Goal: Task Accomplishment & Management: Use online tool/utility

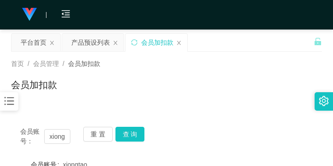
scroll to position [188, 0]
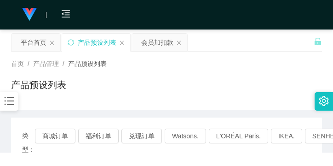
scroll to position [121, 0]
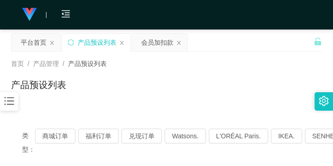
click at [12, 101] on icon "图标: bars" at bounding box center [10, 101] width 10 height 8
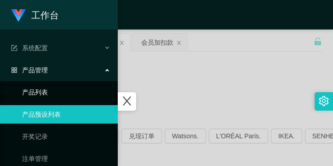
scroll to position [46, 0]
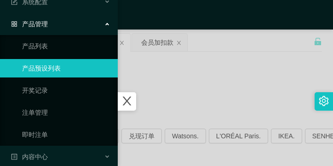
click at [60, 69] on link "产品预设列表" at bounding box center [66, 68] width 88 height 18
click at [133, 96] on icon "图标: close" at bounding box center [127, 101] width 12 height 12
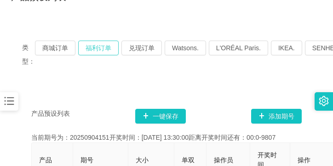
scroll to position [92, 0]
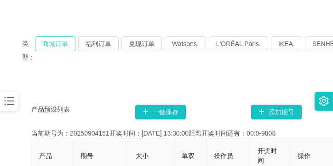
click at [63, 40] on button "商城订单" at bounding box center [55, 43] width 40 height 15
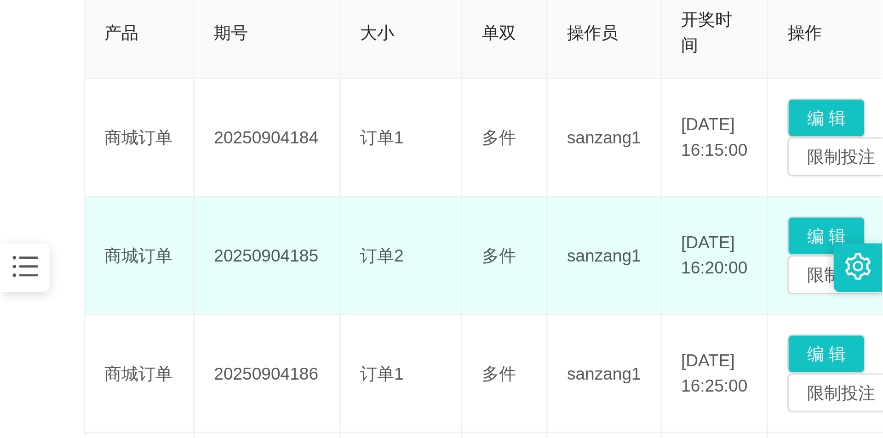
scroll to position [276, 0]
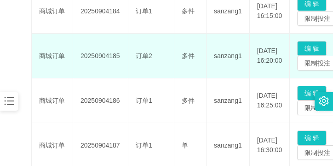
drag, startPoint x: 82, startPoint y: 56, endPoint x: 120, endPoint y: 56, distance: 37.7
click at [120, 56] on td "20250904185" at bounding box center [100, 56] width 55 height 45
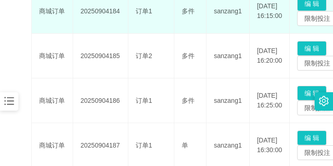
copy td "20250904185"
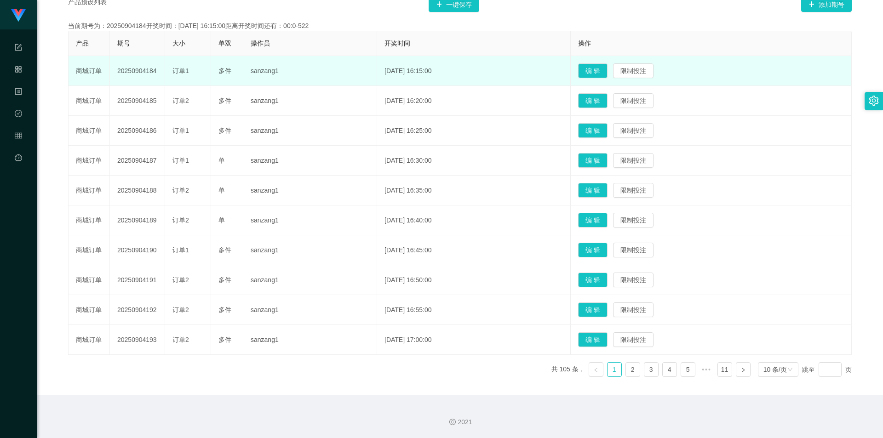
scroll to position [186, 0]
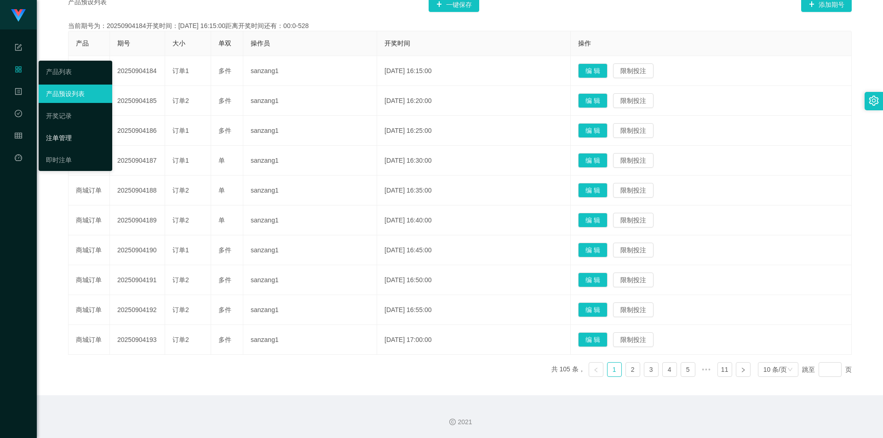
click at [74, 136] on link "注单管理" at bounding box center [75, 138] width 59 height 18
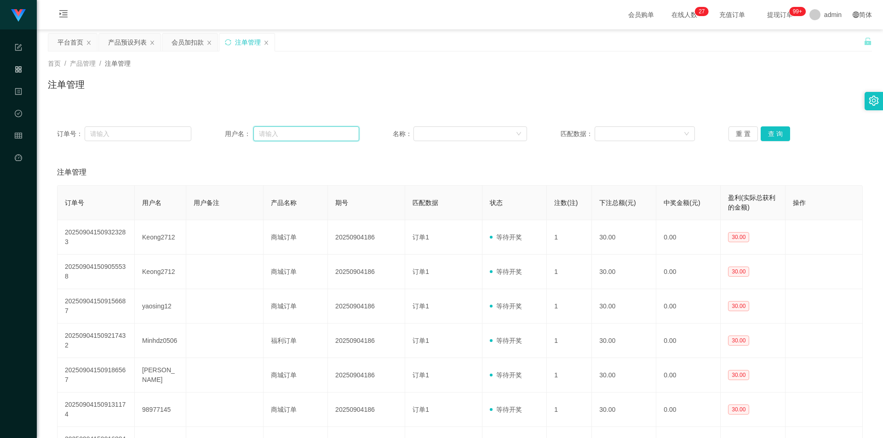
click at [285, 130] on input "text" at bounding box center [306, 133] width 106 height 15
paste input "Jack966"
type input "Jack966"
click at [333, 130] on button "查 询" at bounding box center [775, 133] width 29 height 15
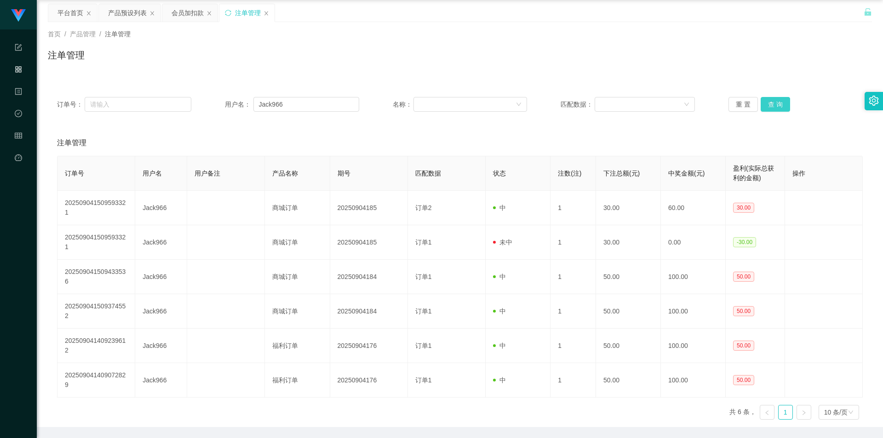
scroll to position [46, 0]
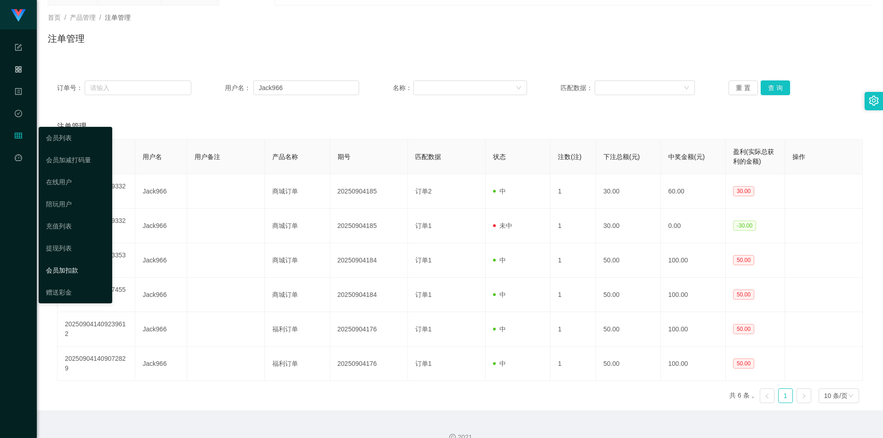
click at [87, 165] on link "会员加扣款" at bounding box center [75, 270] width 59 height 18
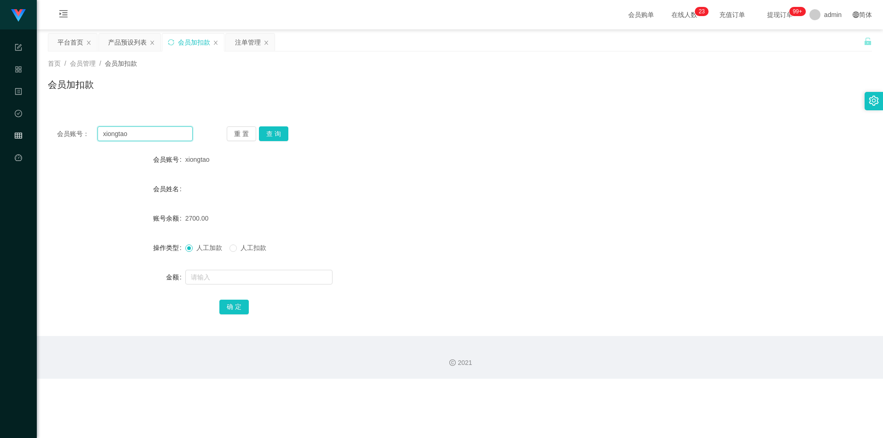
drag, startPoint x: 134, startPoint y: 133, endPoint x: 99, endPoint y: 142, distance: 36.5
click at [98, 142] on div "会员账号： xiongtao 重 置 查 询 会员账号 xiongtao 会员姓名 账号余额 2700.00 操作类型 人工加款 人工扣款 金额 确 定" at bounding box center [460, 226] width 824 height 219
paste input "Jack966"
type input "Jack966"
click at [265, 130] on button "查 询" at bounding box center [273, 133] width 29 height 15
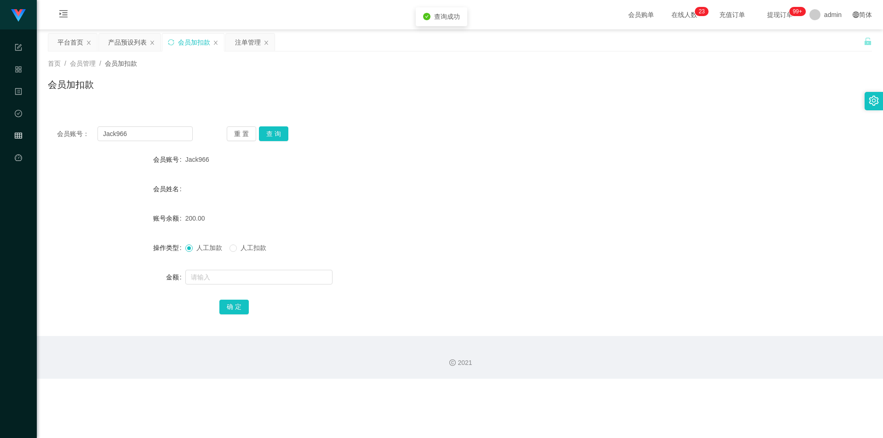
click at [248, 165] on span "人工扣款" at bounding box center [253, 247] width 33 height 7
click at [243, 165] on input "text" at bounding box center [258, 277] width 147 height 15
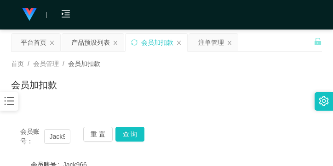
type input "70"
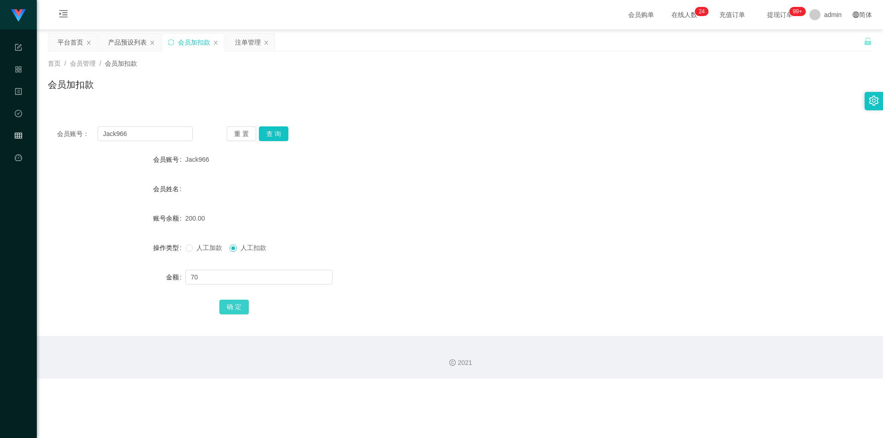
click at [230, 165] on button "确 定" at bounding box center [233, 307] width 29 height 15
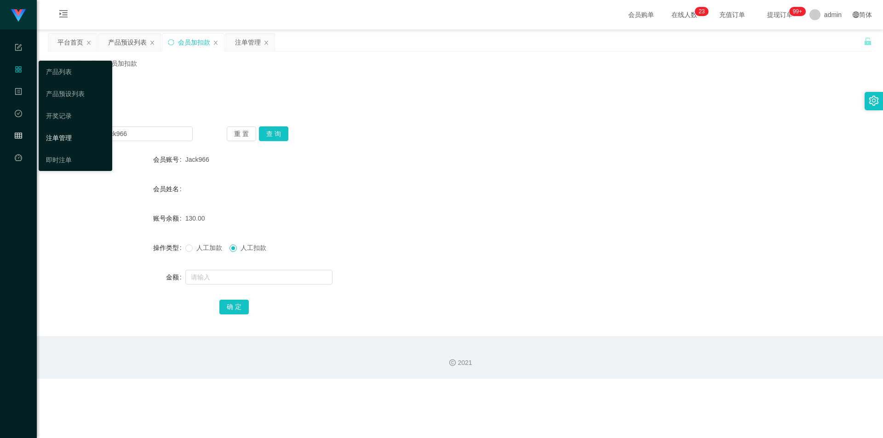
click at [65, 134] on link "注单管理" at bounding box center [75, 138] width 59 height 18
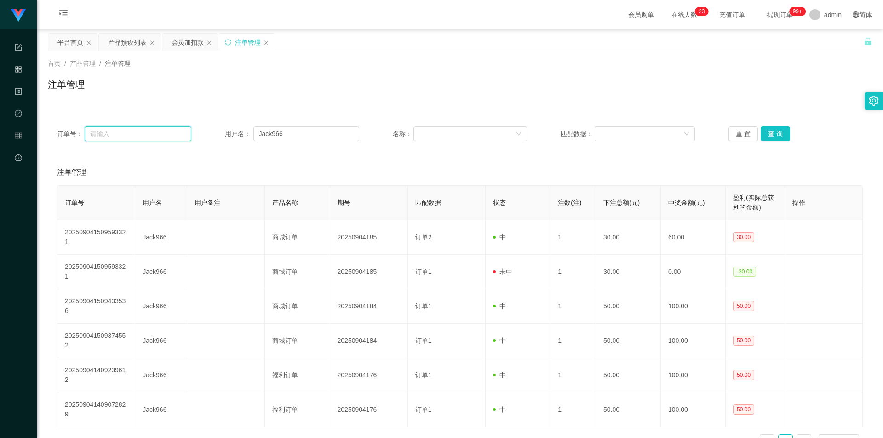
click at [93, 132] on input "text" at bounding box center [138, 133] width 107 height 15
paste input "Jack966"
type input "Jack966"
click at [333, 126] on div "订单号： Jack966 用户名： Jack966 名称： 匹配数据： 重 置 查 询" at bounding box center [460, 133] width 824 height 33
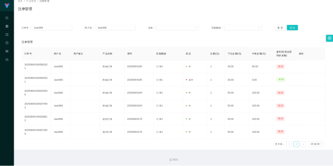
scroll to position [61, 0]
